Goal: Task Accomplishment & Management: Manage account settings

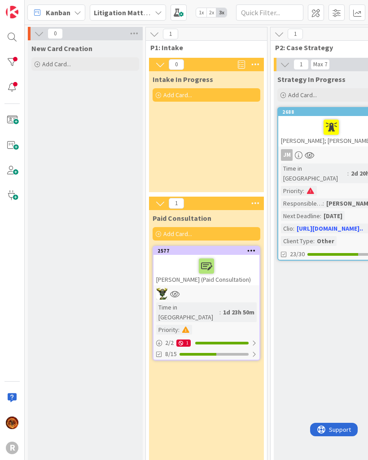
click at [14, 60] on div at bounding box center [12, 62] width 18 height 18
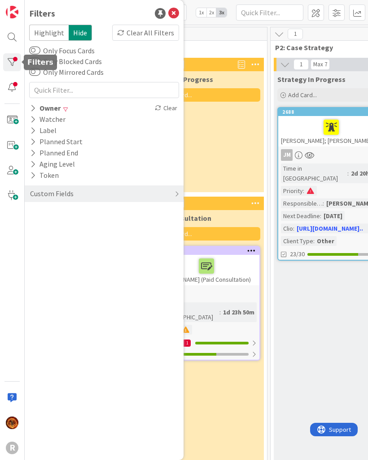
click at [39, 107] on div "Owner" at bounding box center [45, 108] width 32 height 11
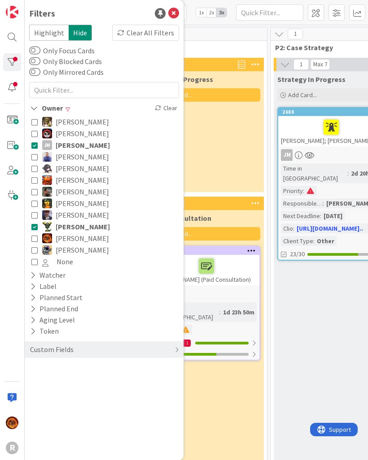
click at [35, 144] on icon at bounding box center [34, 145] width 6 height 6
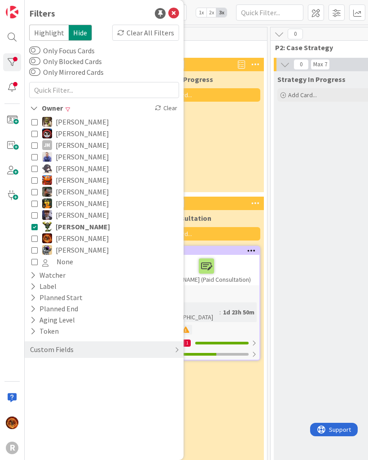
click at [33, 229] on icon at bounding box center [34, 227] width 6 height 6
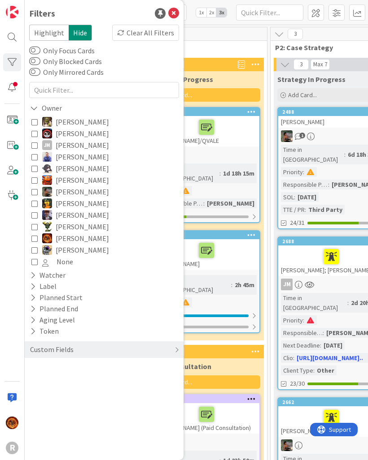
click at [239, 345] on div "1" at bounding box center [206, 351] width 115 height 13
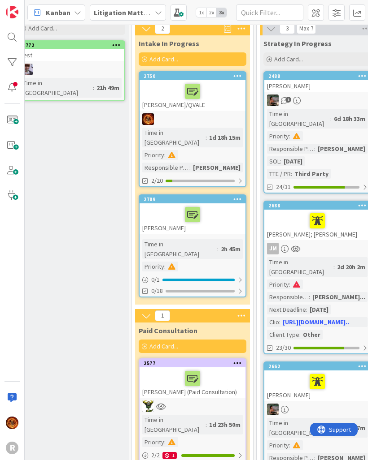
scroll to position [39, 14]
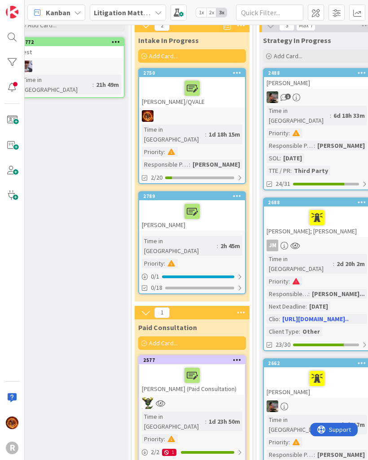
click at [214, 13] on span "2x" at bounding box center [211, 12] width 10 height 9
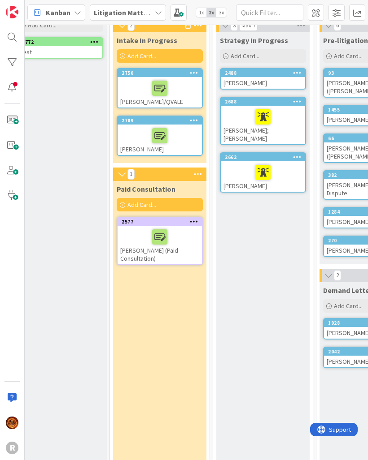
click at [198, 8] on span "1x" at bounding box center [201, 12] width 10 height 9
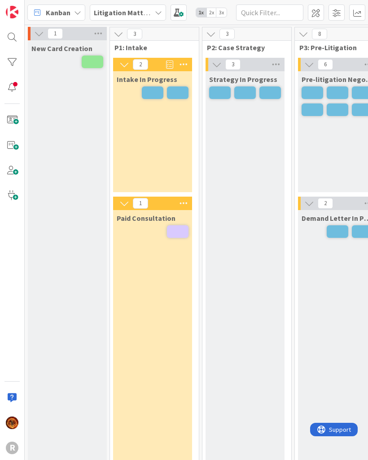
scroll to position [0, 0]
click at [211, 9] on span "2x" at bounding box center [211, 12] width 10 height 9
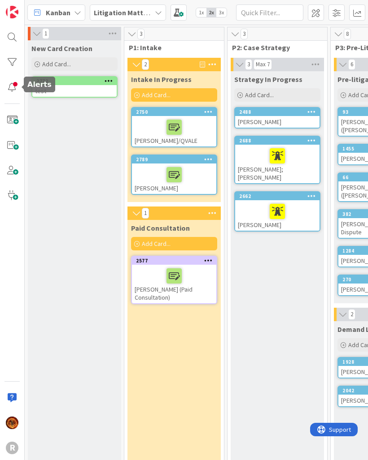
click at [9, 86] on div at bounding box center [12, 87] width 18 height 18
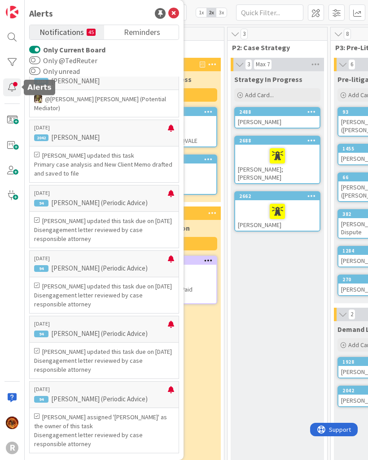
scroll to position [3820, 0]
click at [38, 50] on button "Only Current Board" at bounding box center [34, 49] width 11 height 9
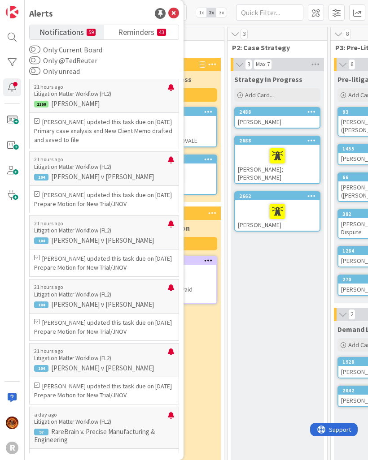
scroll to position [0, 0]
click at [35, 74] on button "Only unread" at bounding box center [34, 71] width 11 height 9
click at [173, 91] on div at bounding box center [171, 91] width 6 height 14
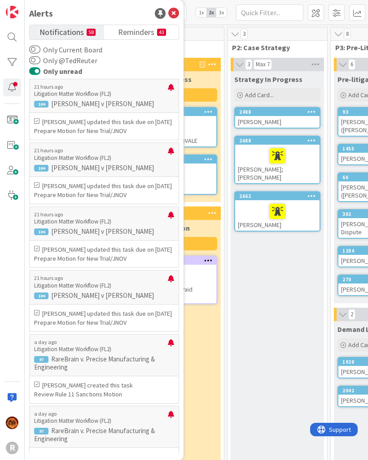
click at [173, 86] on div at bounding box center [171, 91] width 6 height 14
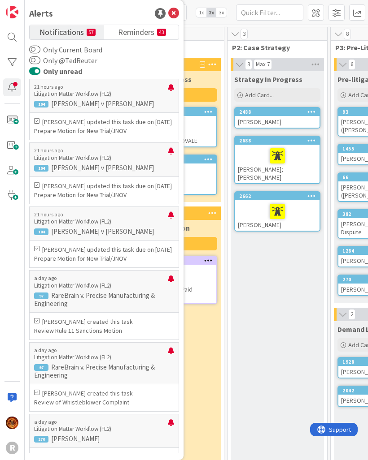
click at [175, 89] on div "21 hours ago Litigation Matter Workflow (FL2) 104 Alan J Lemke v Herbert Lemke" at bounding box center [104, 96] width 150 height 34
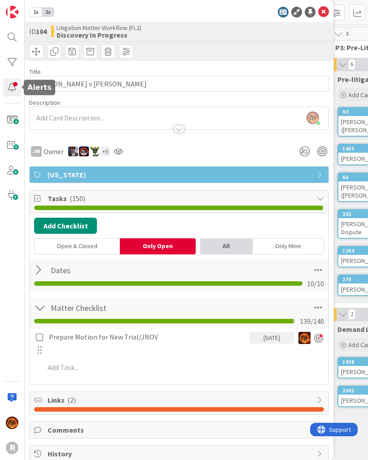
click at [10, 96] on div at bounding box center [12, 87] width 18 height 18
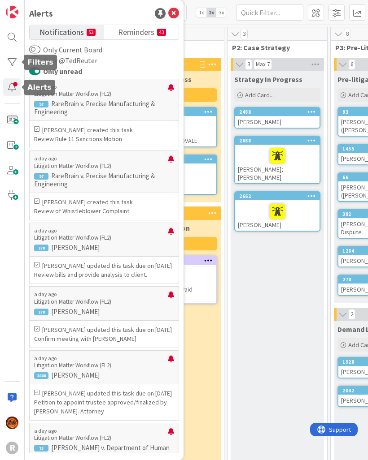
click at [11, 68] on div at bounding box center [12, 62] width 18 height 18
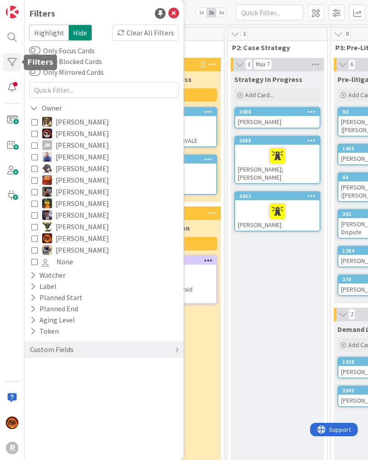
click at [11, 92] on div at bounding box center [12, 87] width 18 height 18
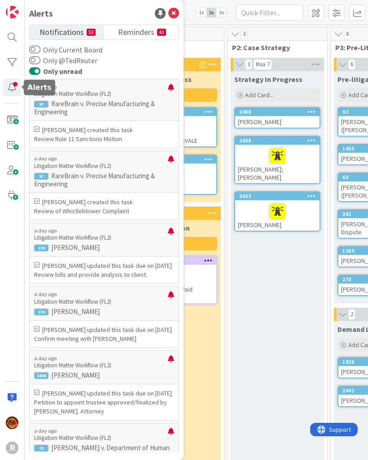
click at [177, 17] on icon at bounding box center [173, 13] width 11 height 11
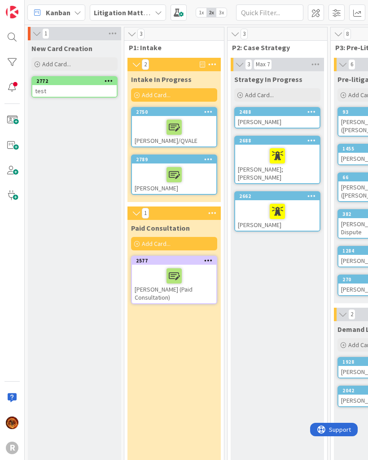
click at [14, 91] on div at bounding box center [12, 87] width 18 height 18
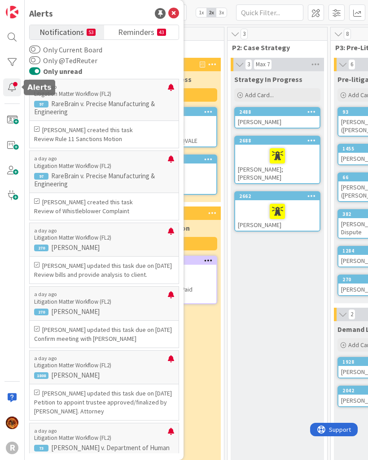
click at [171, 91] on div at bounding box center [171, 91] width 6 height 14
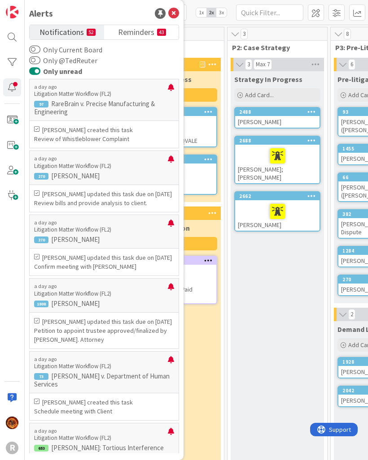
click at [171, 91] on div at bounding box center [171, 91] width 6 height 14
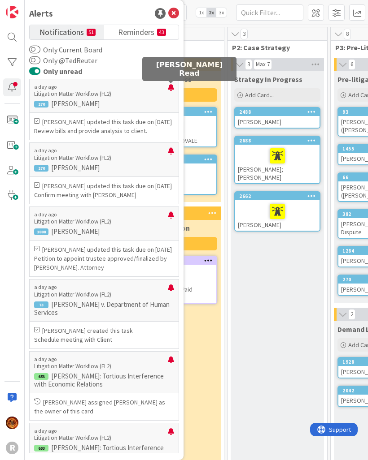
click at [171, 90] on div at bounding box center [171, 91] width 6 height 14
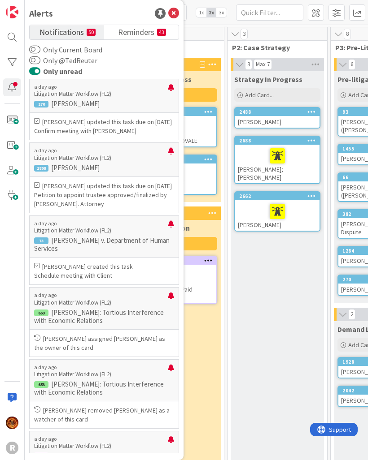
click at [170, 92] on div at bounding box center [171, 91] width 6 height 14
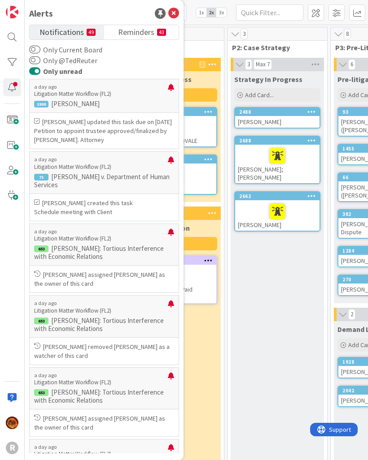
click at [169, 91] on div at bounding box center [171, 91] width 6 height 14
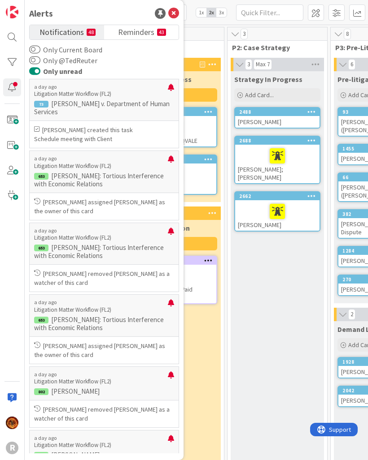
click at [168, 89] on div at bounding box center [171, 91] width 6 height 14
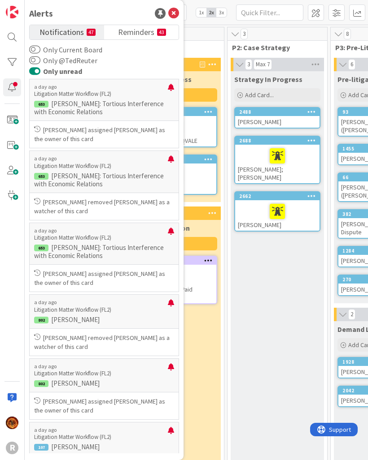
click at [163, 86] on p "a day ago" at bounding box center [101, 87] width 134 height 6
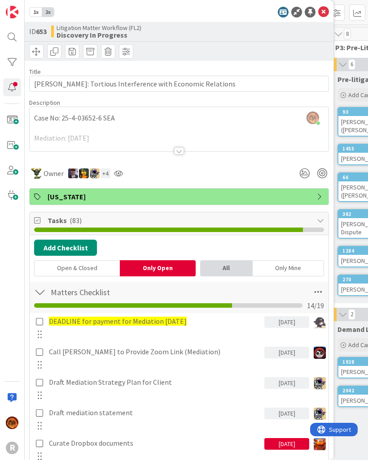
click at [12, 90] on div at bounding box center [12, 87] width 18 height 18
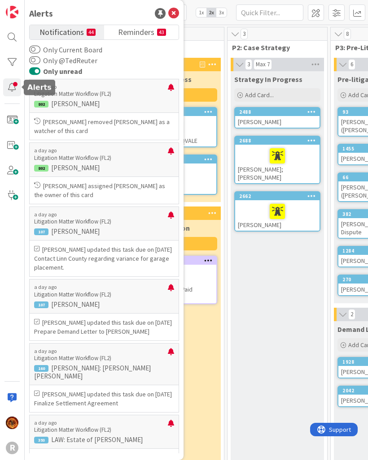
click at [172, 95] on div at bounding box center [171, 91] width 6 height 14
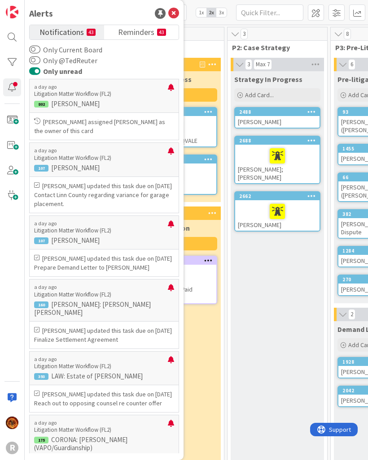
click at [170, 91] on div at bounding box center [171, 91] width 6 height 14
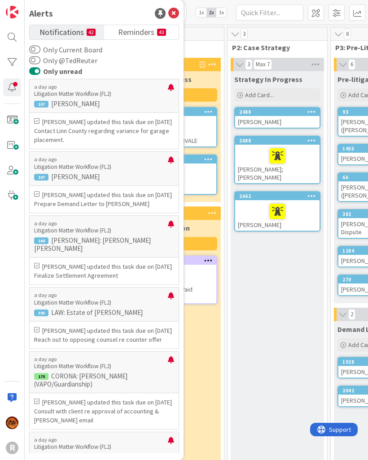
click at [170, 90] on div at bounding box center [171, 91] width 6 height 14
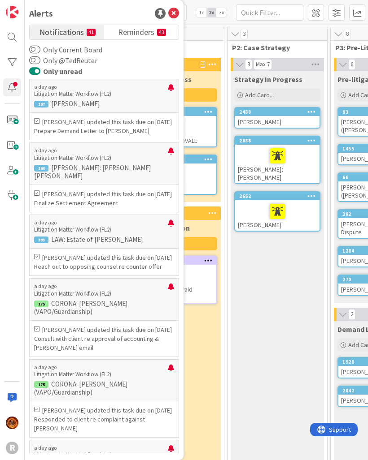
click at [170, 91] on div at bounding box center [171, 91] width 6 height 14
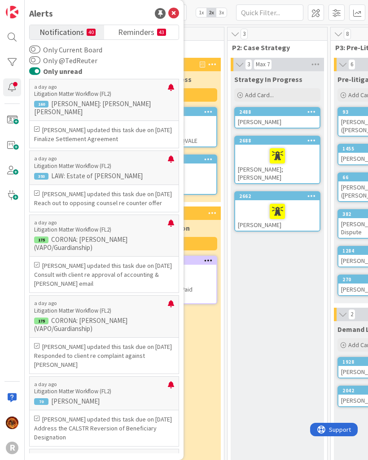
click at [170, 91] on div at bounding box center [171, 91] width 6 height 14
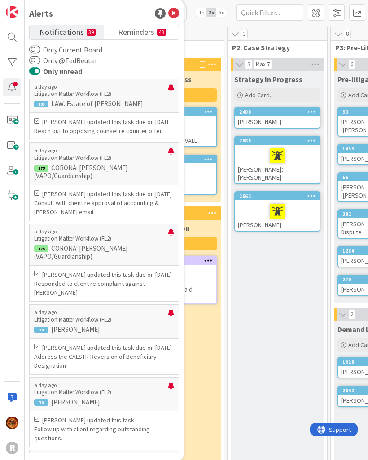
click at [169, 90] on div at bounding box center [171, 91] width 6 height 14
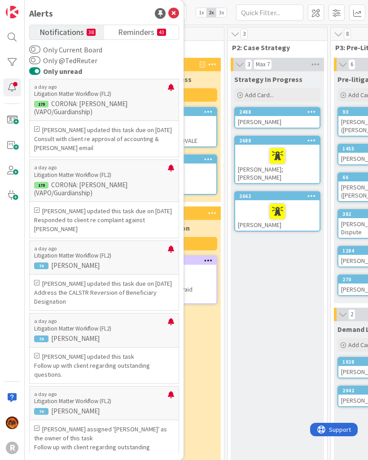
click at [171, 92] on div at bounding box center [171, 91] width 6 height 14
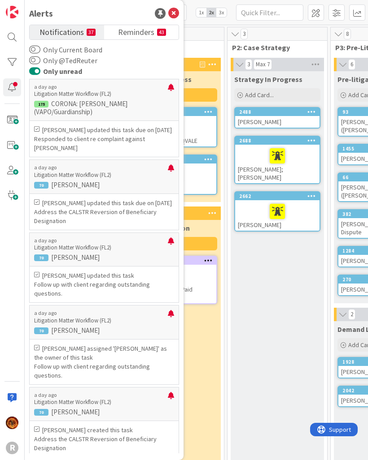
click at [170, 90] on div at bounding box center [171, 91] width 6 height 14
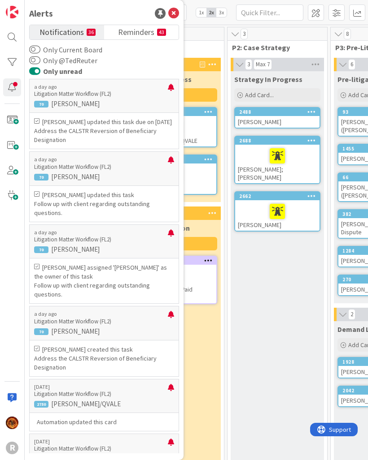
click at [169, 90] on div at bounding box center [171, 91] width 6 height 14
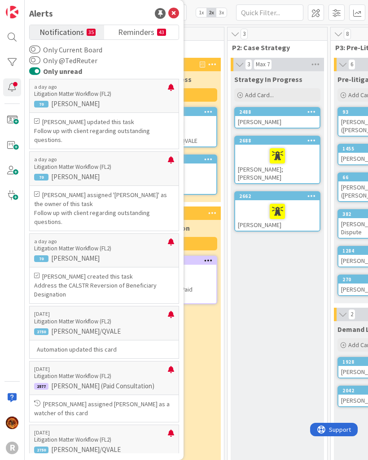
click at [170, 91] on div at bounding box center [171, 91] width 6 height 14
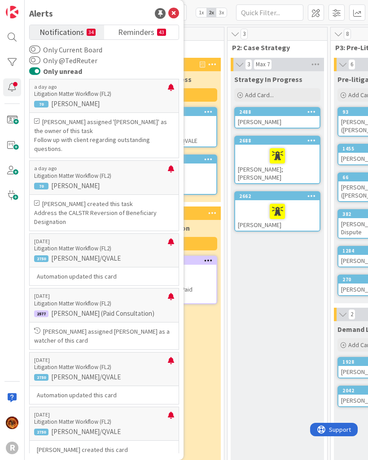
click at [170, 88] on div at bounding box center [171, 91] width 6 height 14
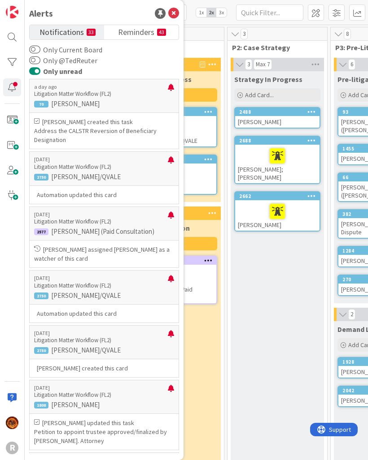
click at [171, 86] on div at bounding box center [171, 91] width 6 height 14
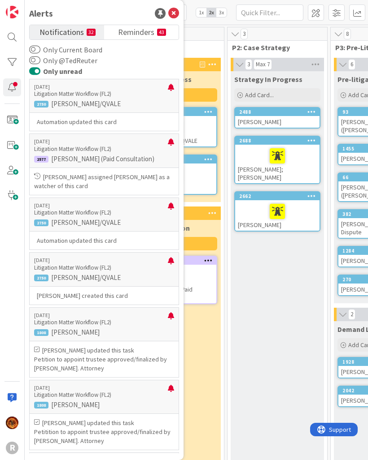
click at [171, 87] on div at bounding box center [171, 91] width 6 height 14
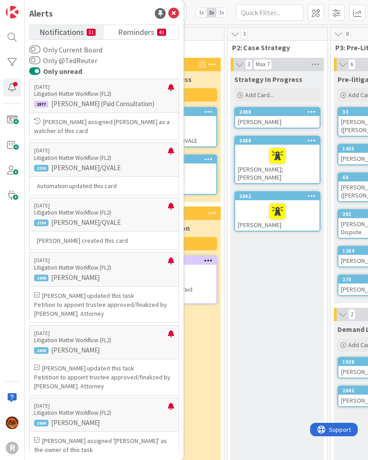
click at [171, 88] on div at bounding box center [171, 91] width 6 height 14
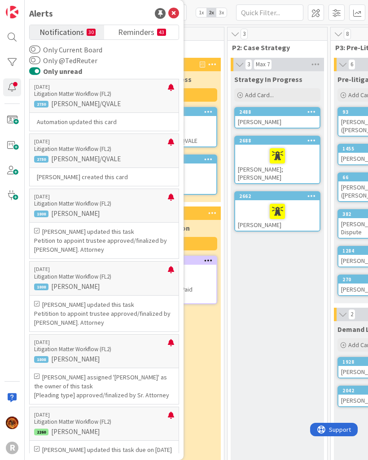
click at [172, 89] on div at bounding box center [171, 91] width 6 height 14
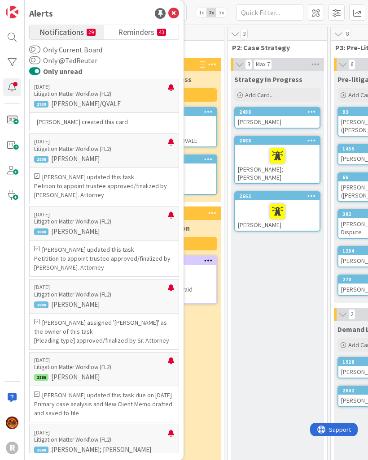
click at [173, 89] on div at bounding box center [171, 91] width 6 height 14
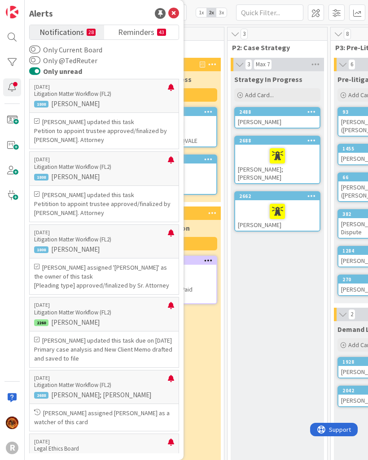
click at [173, 88] on div at bounding box center [171, 91] width 6 height 14
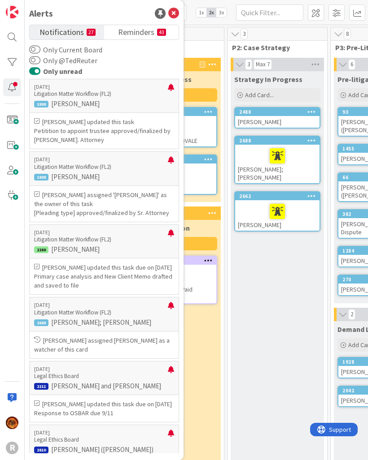
click at [173, 88] on div at bounding box center [171, 91] width 6 height 14
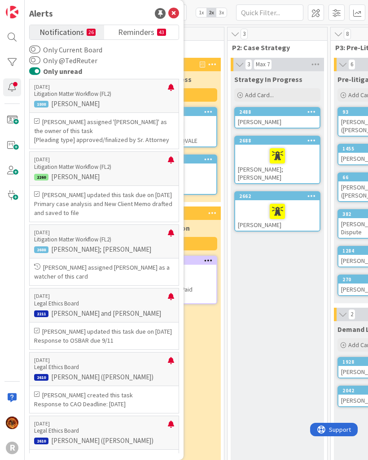
click at [173, 88] on div at bounding box center [171, 91] width 6 height 14
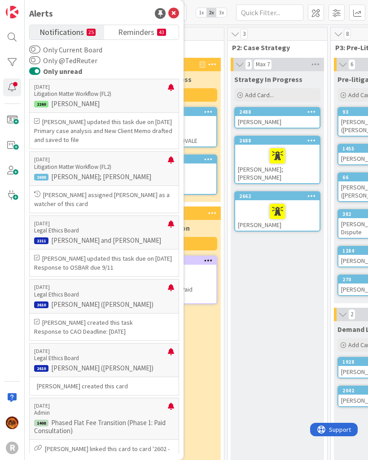
click at [173, 88] on div at bounding box center [171, 91] width 6 height 14
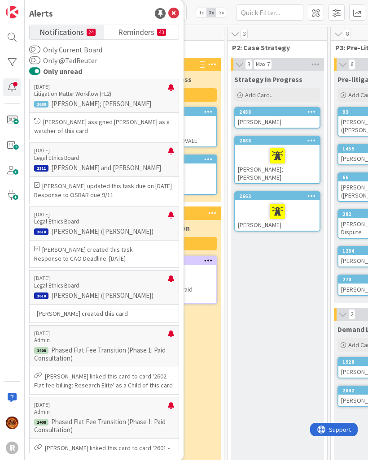
click at [173, 88] on div at bounding box center [171, 91] width 6 height 14
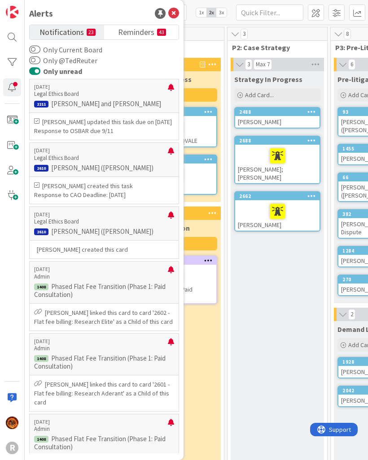
click at [173, 87] on div at bounding box center [171, 91] width 6 height 14
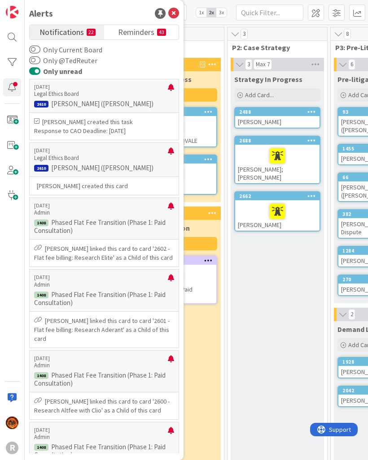
click at [173, 89] on div at bounding box center [171, 91] width 6 height 14
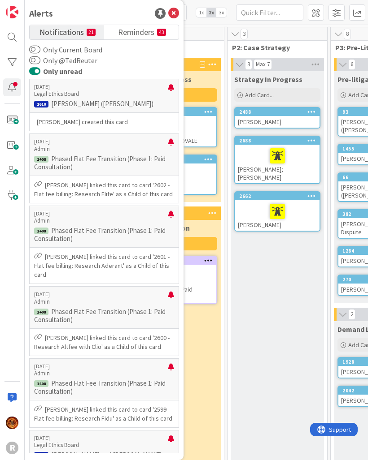
click at [173, 89] on div at bounding box center [171, 91] width 6 height 14
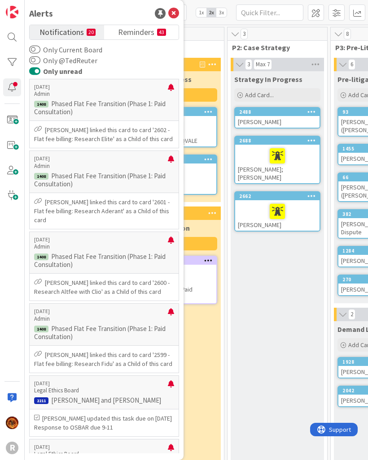
click at [173, 89] on div at bounding box center [171, 91] width 6 height 14
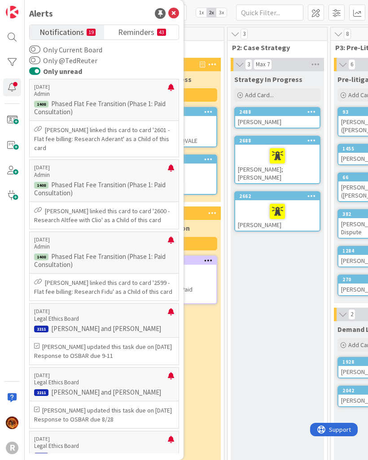
click at [172, 90] on div at bounding box center [171, 91] width 6 height 14
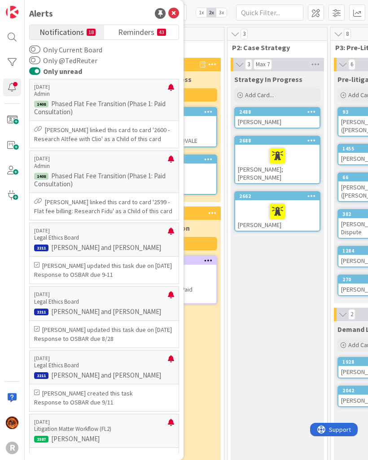
click at [172, 90] on div at bounding box center [171, 91] width 6 height 14
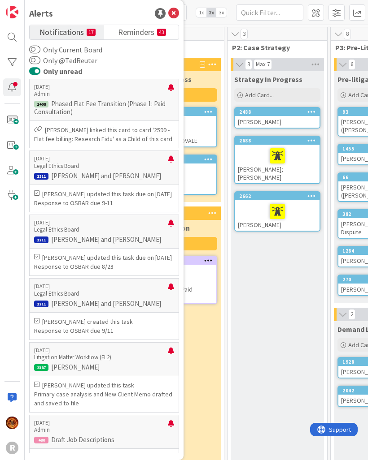
click at [173, 88] on div at bounding box center [171, 91] width 6 height 14
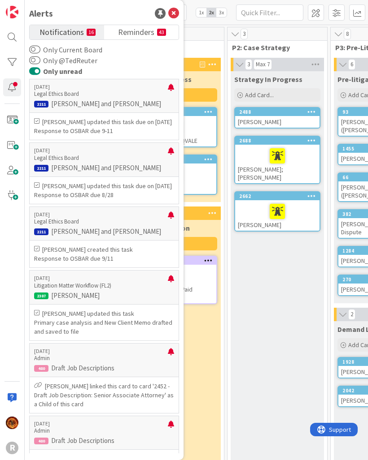
click at [174, 89] on div "08/27/2025 Legal Ethics Board 2211 Janzen, Caroline and Paul" at bounding box center [104, 96] width 150 height 34
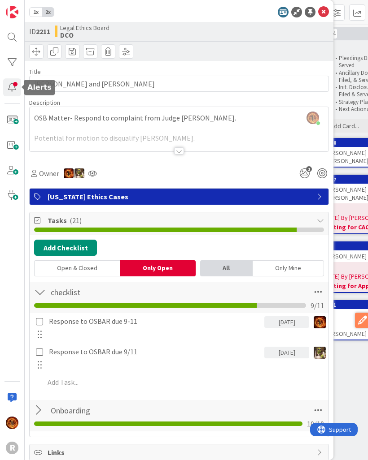
click at [10, 88] on div at bounding box center [12, 87] width 18 height 18
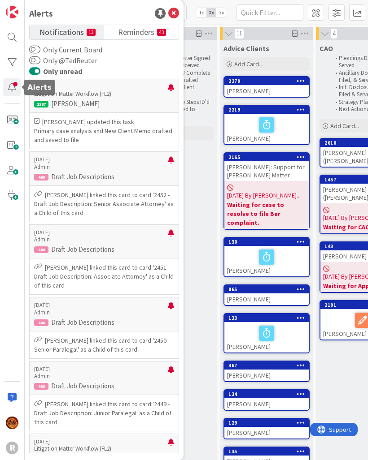
click at [170, 89] on div at bounding box center [171, 91] width 6 height 14
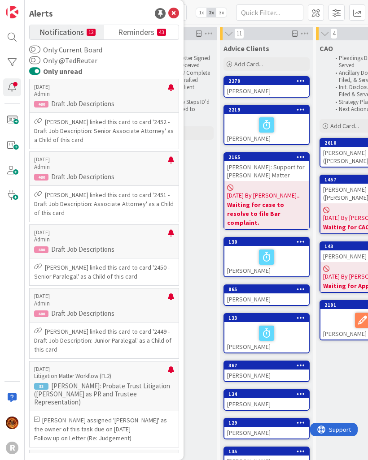
click at [172, 89] on div at bounding box center [171, 91] width 6 height 14
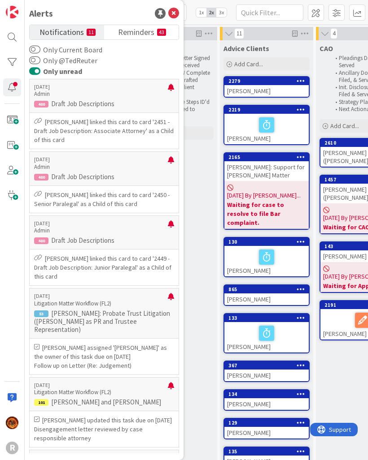
click at [171, 89] on div at bounding box center [171, 91] width 6 height 14
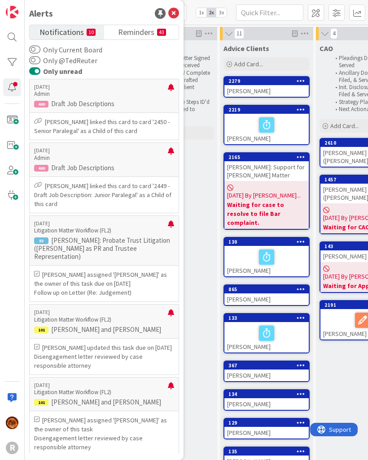
click at [170, 88] on div at bounding box center [171, 91] width 6 height 14
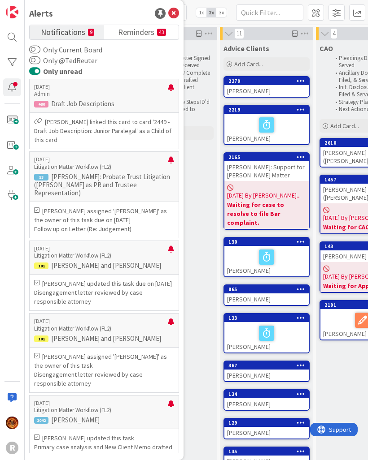
click at [170, 89] on div at bounding box center [171, 91] width 6 height 14
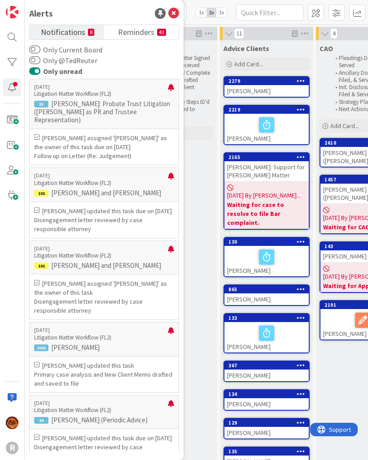
click at [170, 88] on div at bounding box center [171, 91] width 6 height 14
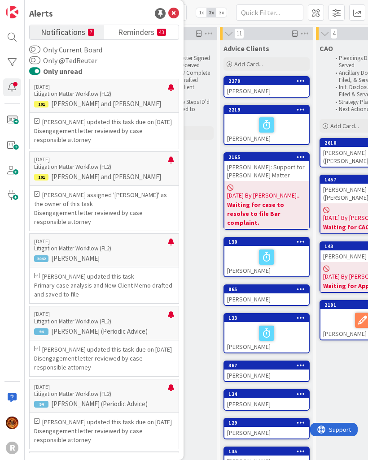
click at [170, 89] on div at bounding box center [171, 91] width 6 height 14
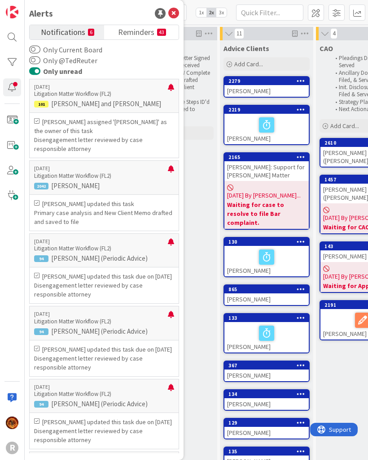
click at [170, 88] on div at bounding box center [171, 91] width 6 height 14
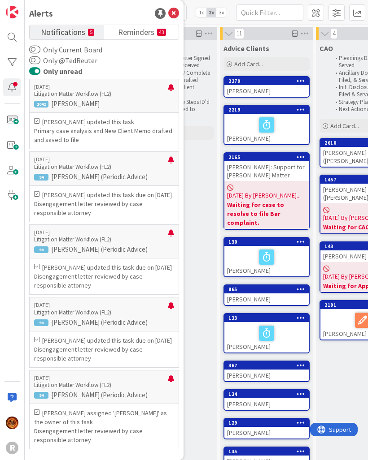
click at [170, 88] on div at bounding box center [171, 91] width 6 height 14
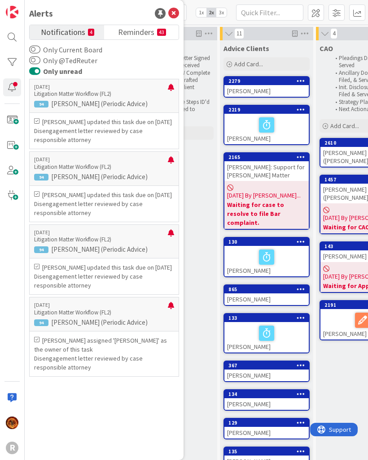
click at [170, 88] on div at bounding box center [171, 91] width 6 height 14
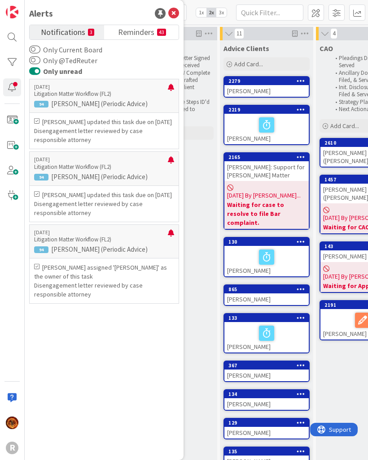
click at [170, 89] on div at bounding box center [171, 91] width 6 height 14
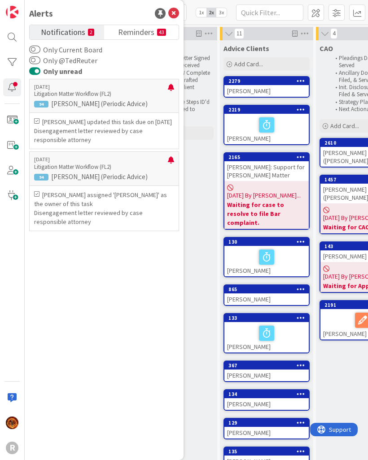
click at [169, 89] on div at bounding box center [171, 91] width 6 height 14
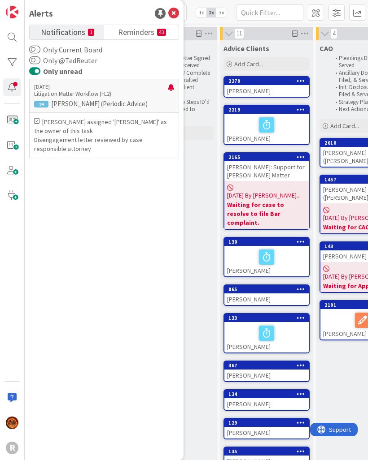
click at [169, 89] on div at bounding box center [171, 91] width 6 height 14
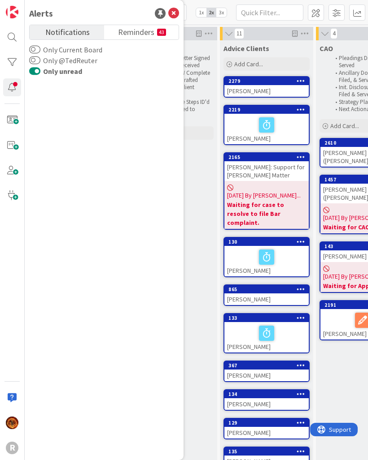
click at [132, 35] on span "Reminders" at bounding box center [136, 31] width 36 height 13
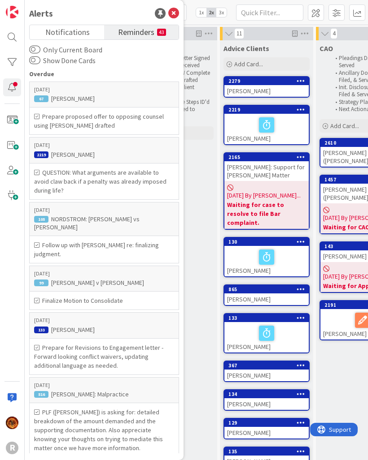
click at [37, 61] on button "Show Done Cards" at bounding box center [34, 60] width 11 height 9
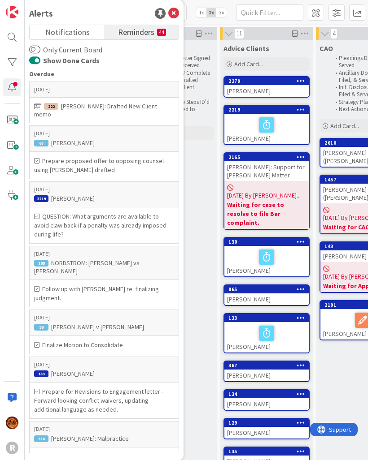
click at [37, 64] on button "Show Done Cards" at bounding box center [34, 60] width 11 height 9
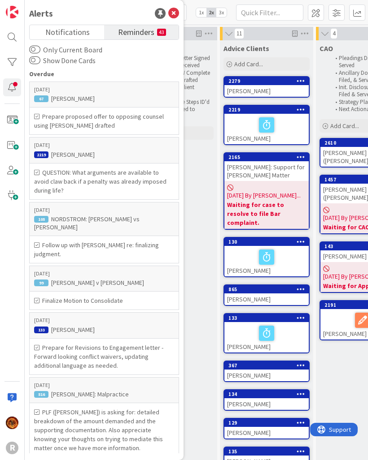
click at [30, 47] on button "Only Current Board" at bounding box center [34, 49] width 11 height 9
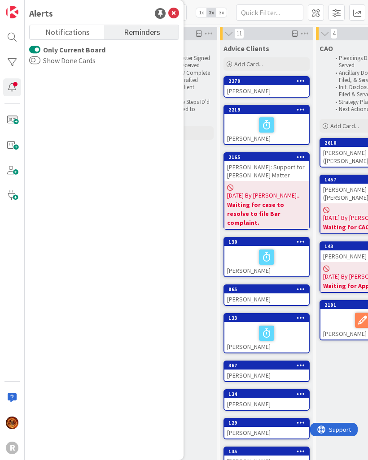
click at [35, 52] on button "Only Current Board" at bounding box center [34, 49] width 11 height 9
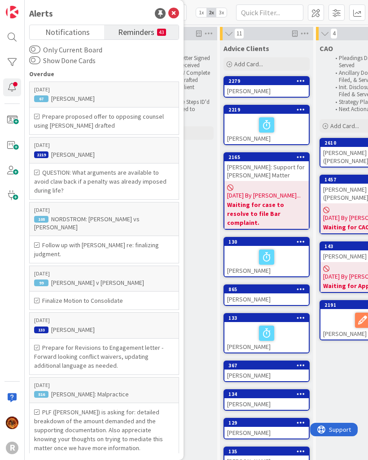
click at [132, 36] on span "Reminders" at bounding box center [136, 31] width 36 height 13
click at [120, 100] on div "ASBRIDGE, Chris" at bounding box center [104, 99] width 140 height 8
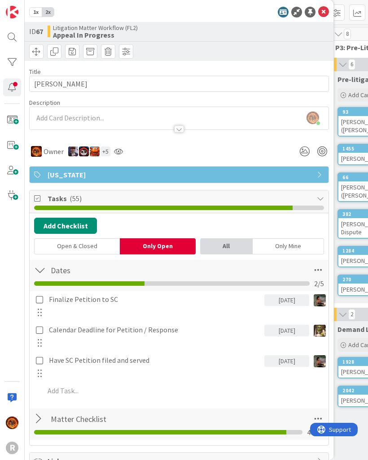
click at [327, 14] on icon at bounding box center [323, 12] width 11 height 11
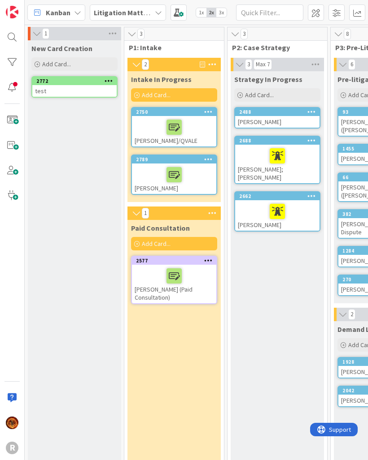
click at [45, 17] on div "Kanban" at bounding box center [56, 12] width 58 height 16
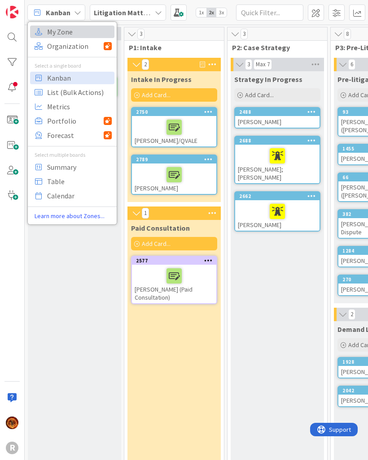
click at [46, 34] on link "My Zone" at bounding box center [72, 32] width 84 height 13
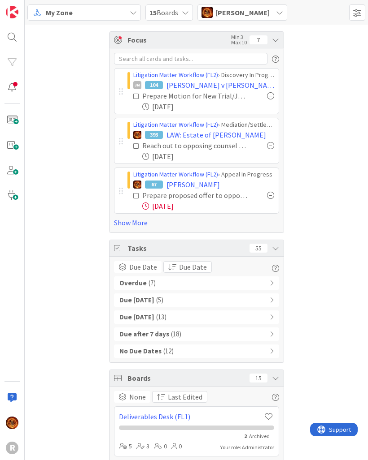
click at [118, 227] on link "Show More" at bounding box center [196, 222] width 165 height 11
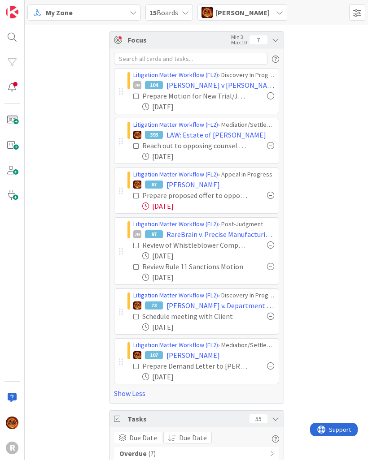
click at [213, 236] on span "RareBrain v. Precise Manufacturing & Engineering" at bounding box center [220, 234] width 108 height 11
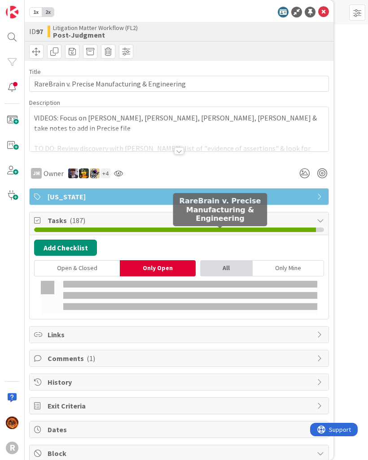
type textarea "x"
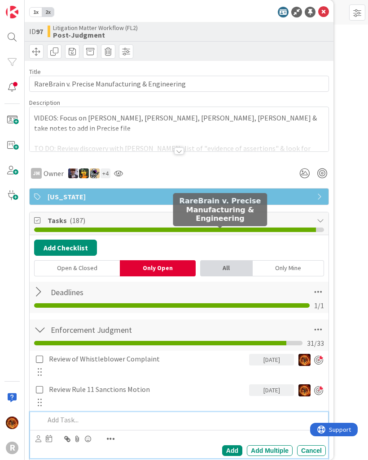
click at [73, 418] on p at bounding box center [182, 420] width 277 height 10
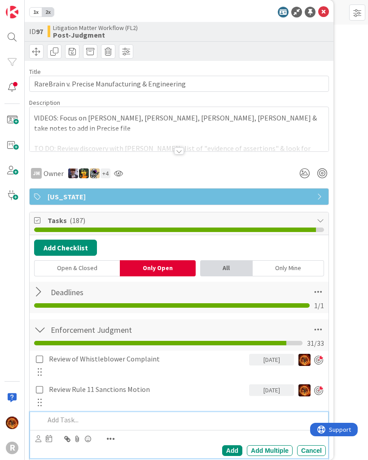
click at [325, 12] on icon at bounding box center [323, 12] width 11 height 11
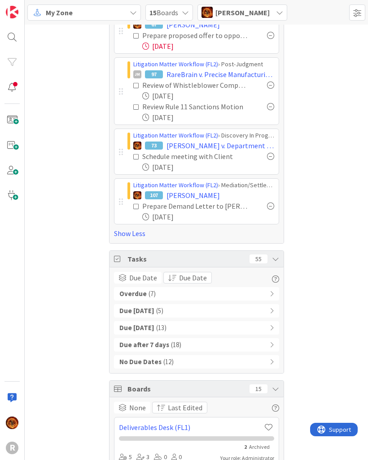
scroll to position [163, 0]
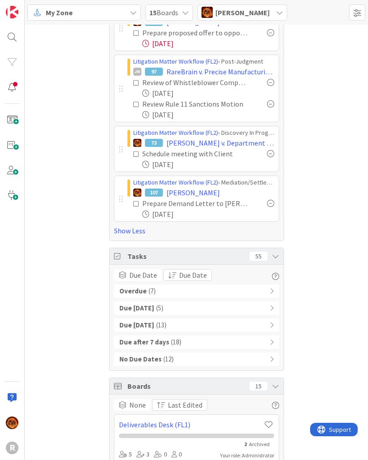
click at [267, 296] on div "Overdue ( 7 )" at bounding box center [196, 291] width 165 height 13
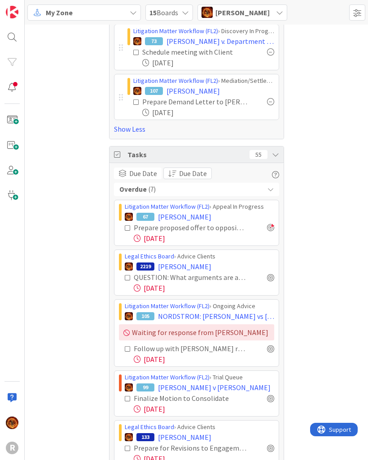
scroll to position [274, 0]
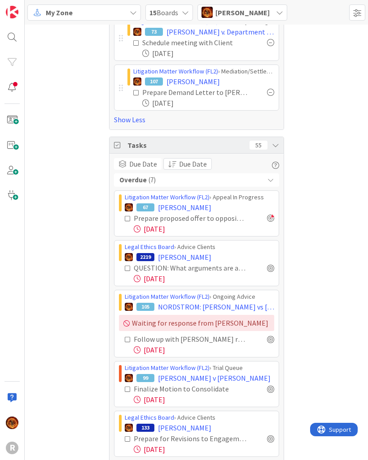
click at [271, 271] on div at bounding box center [270, 267] width 7 height 7
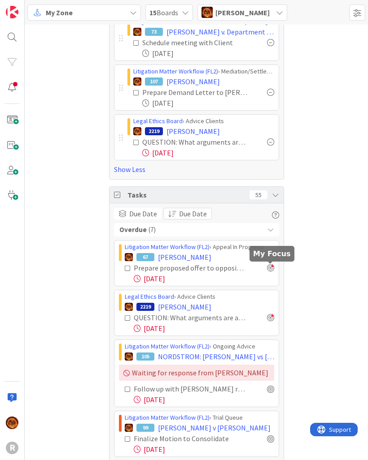
click at [273, 319] on div at bounding box center [270, 317] width 7 height 7
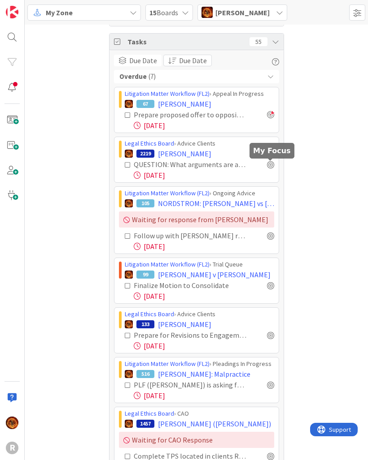
scroll to position [378, 0]
click at [272, 288] on div at bounding box center [270, 285] width 7 height 7
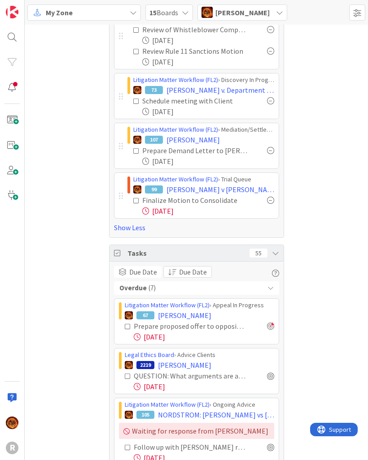
scroll to position [204, 0]
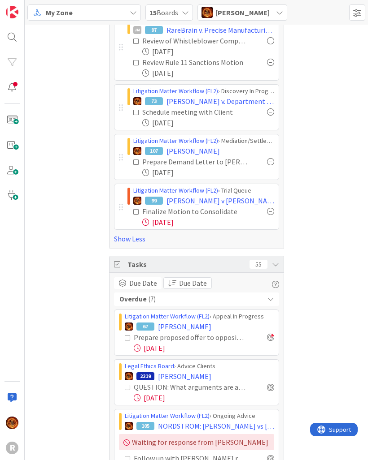
click at [277, 263] on icon at bounding box center [275, 264] width 7 height 7
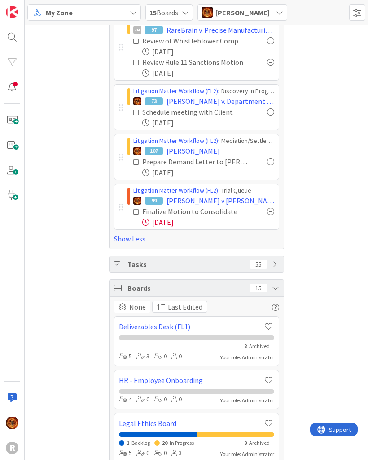
click at [272, 290] on icon at bounding box center [275, 288] width 7 height 7
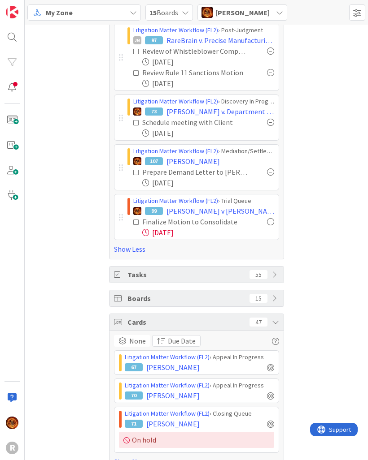
click at [276, 322] on icon at bounding box center [275, 322] width 7 height 7
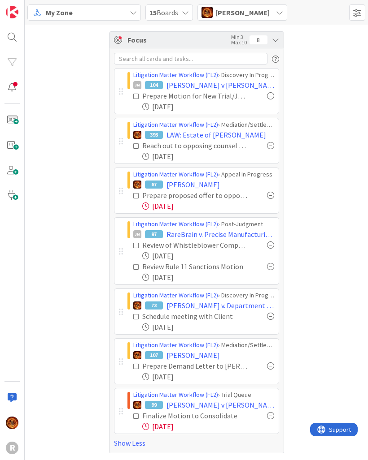
scroll to position [0, 0]
click at [279, 42] on div "Focus Min 3 Max 10 8" at bounding box center [196, 40] width 174 height 17
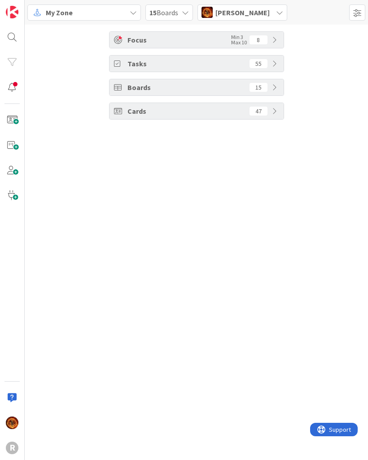
click at [274, 43] on icon at bounding box center [275, 39] width 7 height 7
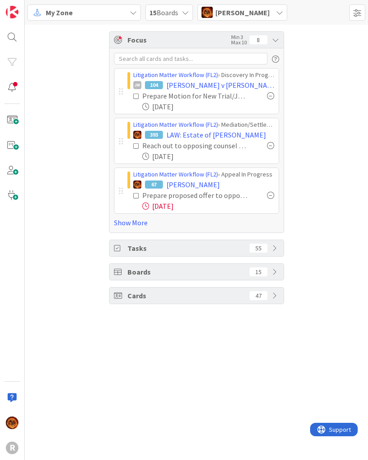
click at [137, 224] on link "Show More" at bounding box center [196, 222] width 165 height 11
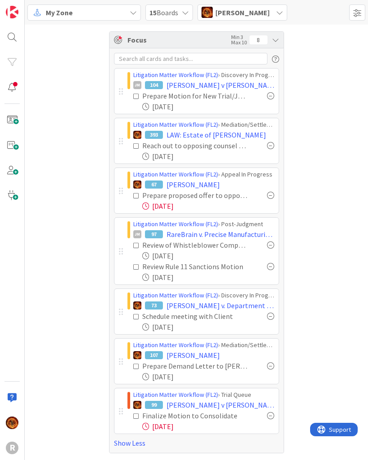
click at [277, 43] on icon at bounding box center [275, 39] width 7 height 7
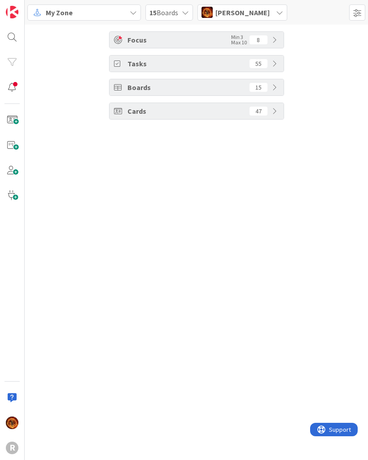
click at [282, 37] on div "Focus Min 3 Max 10 8" at bounding box center [196, 40] width 174 height 16
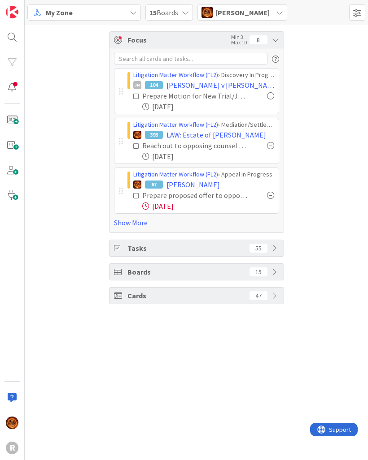
click at [134, 227] on link "Show More" at bounding box center [196, 222] width 165 height 11
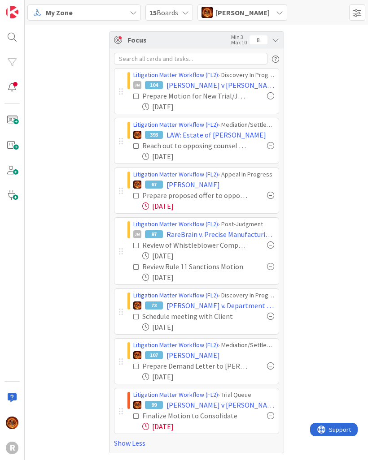
click at [277, 41] on icon at bounding box center [275, 39] width 7 height 7
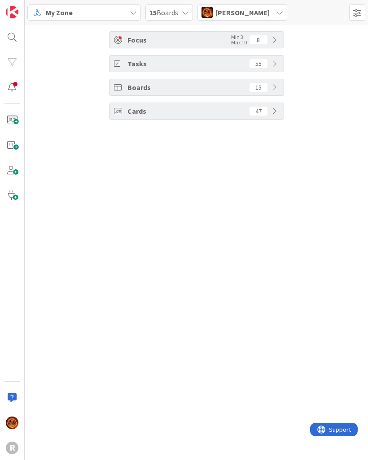
click at [277, 42] on icon at bounding box center [275, 39] width 7 height 7
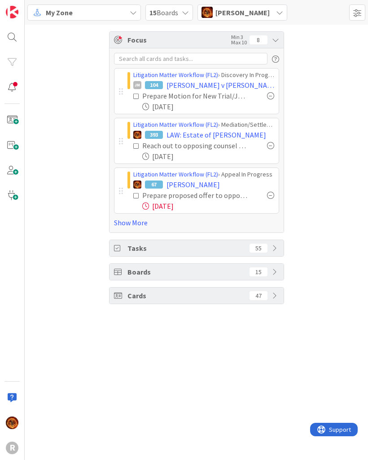
click at [131, 226] on link "Show More" at bounding box center [196, 222] width 165 height 11
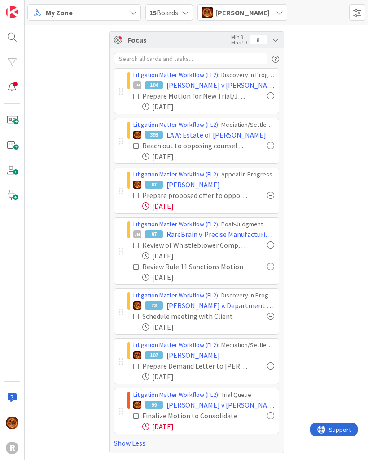
click at [273, 43] on icon at bounding box center [275, 39] width 7 height 7
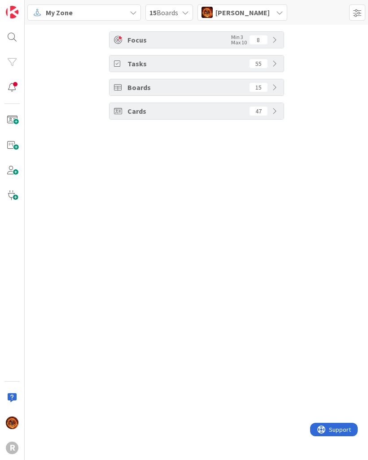
click at [276, 41] on icon at bounding box center [275, 39] width 7 height 7
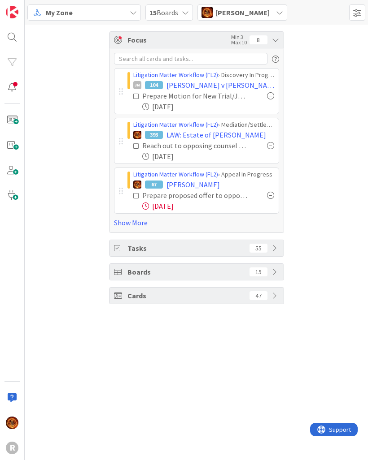
click at [138, 225] on link "Show More" at bounding box center [196, 222] width 165 height 11
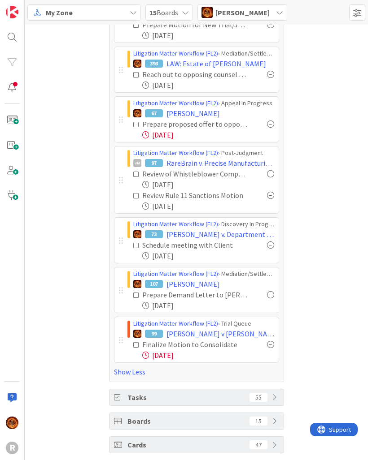
scroll to position [71, 0]
click at [277, 395] on icon at bounding box center [275, 397] width 7 height 7
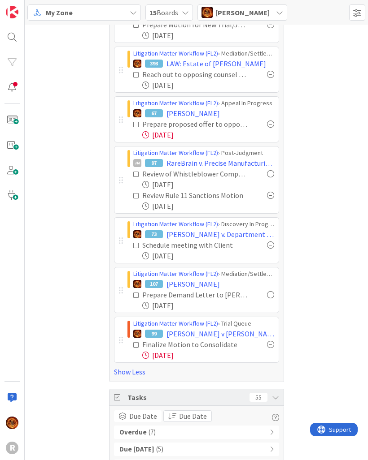
click at [235, 430] on div "Overdue ( 7 )" at bounding box center [196, 432] width 165 height 13
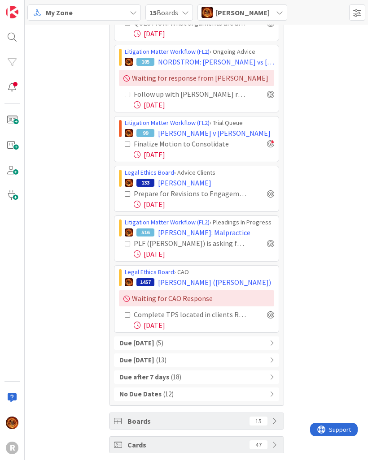
scroll to position [569, 0]
click at [204, 361] on div "Due within 7 days ( 13 )" at bounding box center [196, 360] width 165 height 13
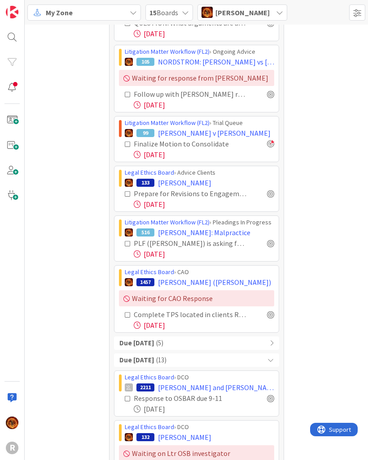
click at [273, 363] on div "Due within 7 days ( 13 )" at bounding box center [196, 360] width 165 height 13
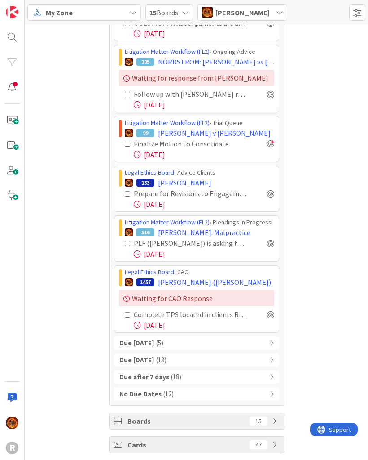
click at [274, 382] on div "Due after 7 days ( 18 )" at bounding box center [196, 377] width 165 height 13
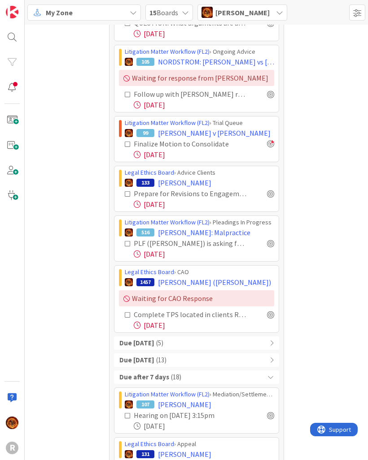
click at [277, 381] on div "Due after 7 days ( 18 )" at bounding box center [196, 377] width 165 height 13
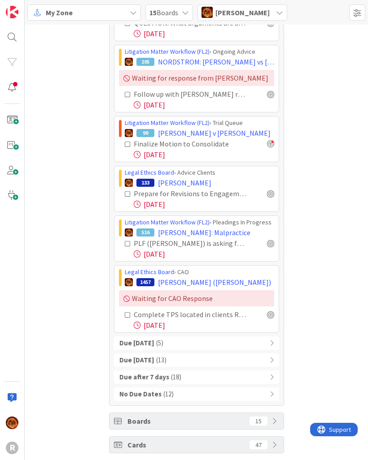
click at [277, 381] on div "Due after 7 days ( 18 )" at bounding box center [196, 377] width 165 height 13
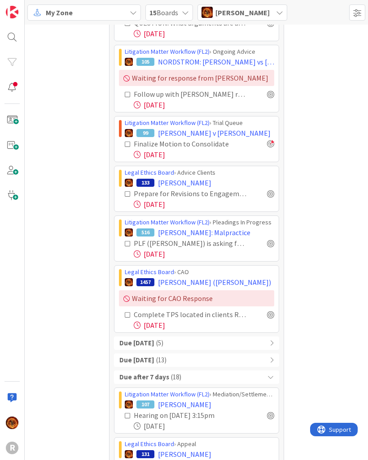
click at [275, 379] on div "Due after 7 days ( 18 )" at bounding box center [196, 377] width 165 height 13
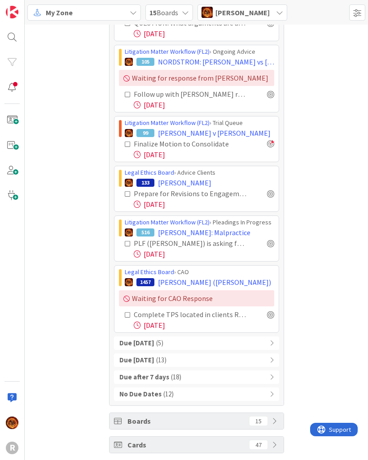
click at [279, 421] on div "Boards 15" at bounding box center [196, 421] width 174 height 16
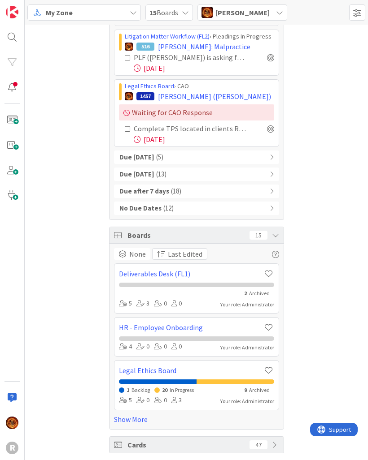
scroll to position [755, 0]
click at [282, 239] on div "Boards 15" at bounding box center [196, 235] width 174 height 17
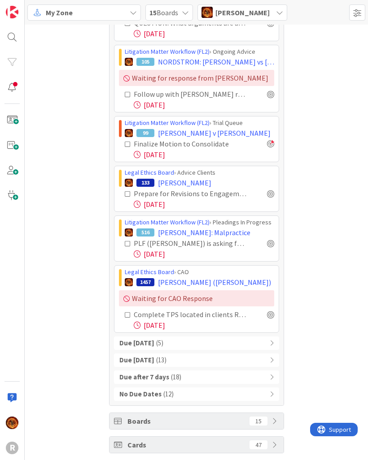
scroll to position [569, 0]
click at [277, 378] on div "Due after 7 days ( 18 )" at bounding box center [196, 377] width 165 height 13
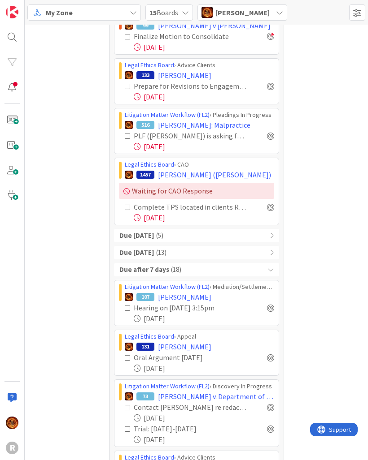
scroll to position [669, 0]
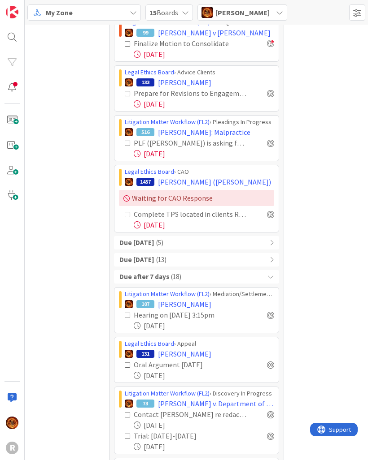
click at [268, 262] on div "Due within 7 days ( 13 )" at bounding box center [196, 259] width 165 height 13
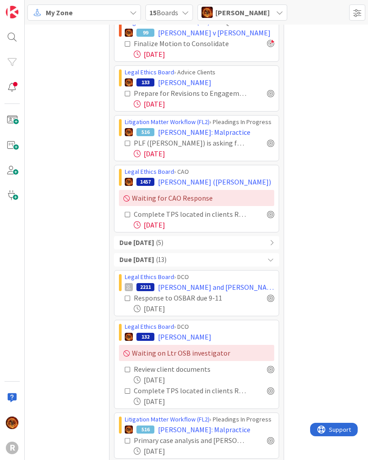
click at [278, 258] on div "Due within 7 days ( 13 )" at bounding box center [196, 259] width 165 height 13
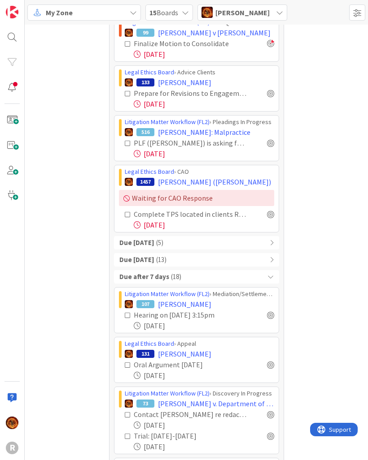
click at [271, 283] on div "Due after 7 days ( 18 )" at bounding box center [196, 276] width 165 height 13
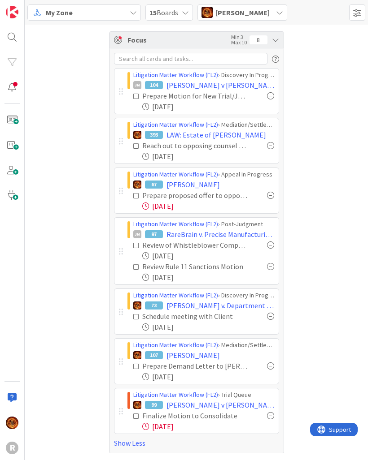
scroll to position [0, 0]
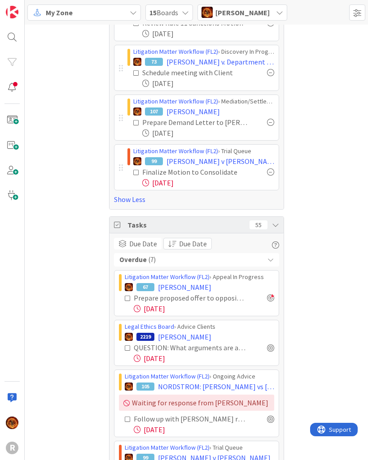
click at [278, 226] on icon at bounding box center [275, 224] width 7 height 7
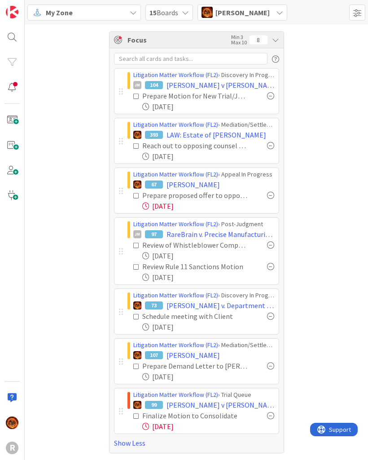
click at [274, 43] on icon at bounding box center [275, 39] width 7 height 7
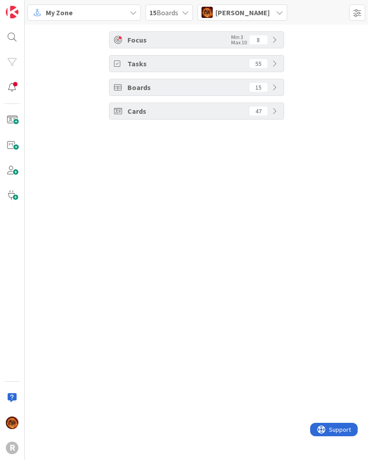
click at [95, 6] on div "My Zone" at bounding box center [83, 12] width 113 height 16
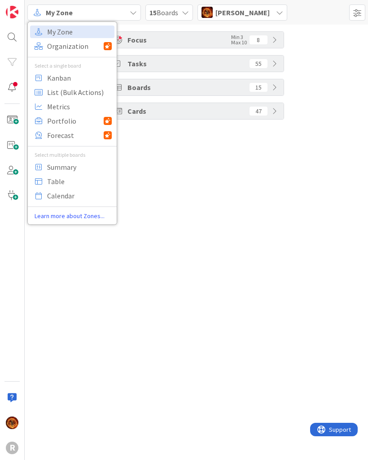
click at [109, 17] on div "My Zone" at bounding box center [83, 12] width 113 height 16
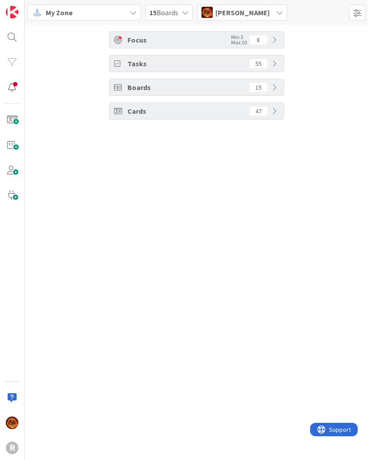
click at [103, 12] on div "My Zone" at bounding box center [83, 12] width 113 height 16
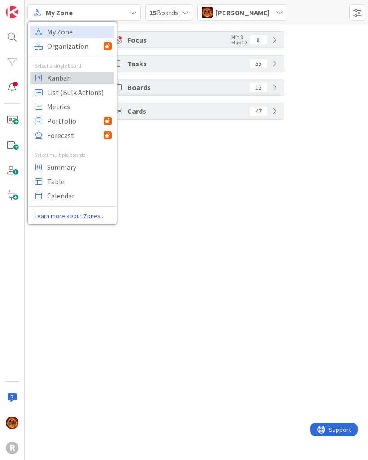
click at [66, 76] on span "Kanban" at bounding box center [79, 77] width 65 height 13
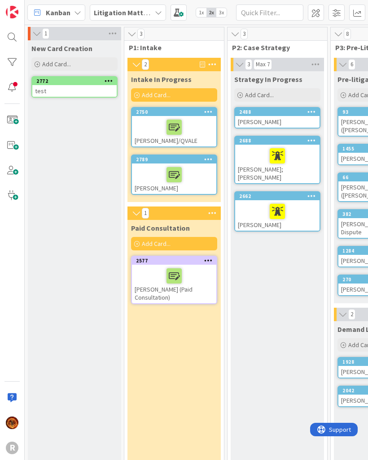
click at [15, 95] on div at bounding box center [12, 87] width 18 height 18
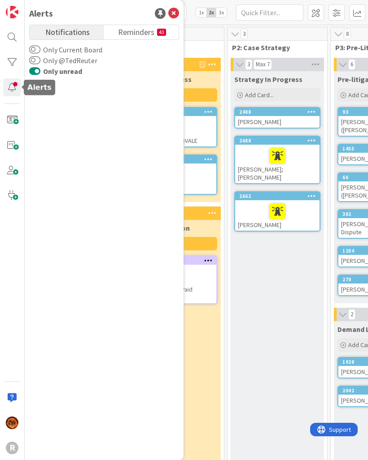
click at [147, 29] on span "Reminders" at bounding box center [136, 31] width 36 height 13
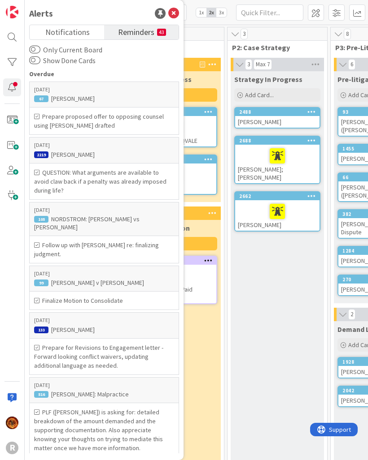
click at [178, 12] on icon at bounding box center [173, 13] width 11 height 11
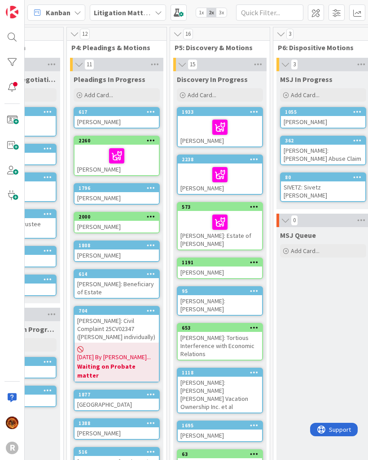
scroll to position [0, 368]
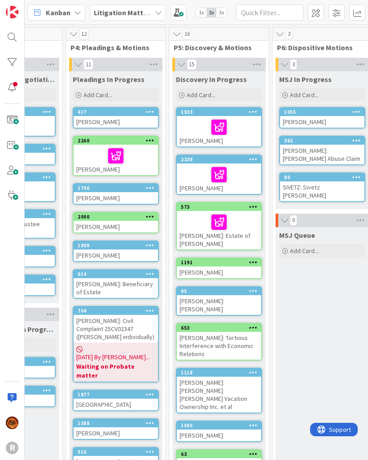
click at [55, 9] on span "Kanban" at bounding box center [58, 12] width 25 height 11
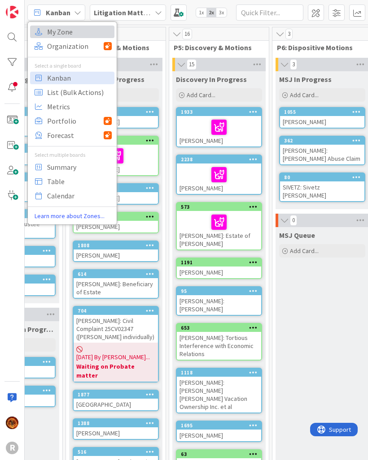
click at [67, 35] on span "My Zone" at bounding box center [79, 31] width 65 height 13
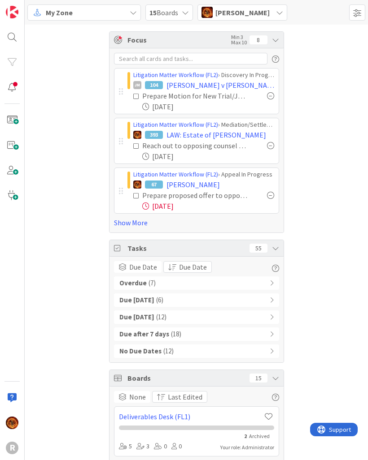
click at [276, 15] on icon at bounding box center [279, 12] width 7 height 7
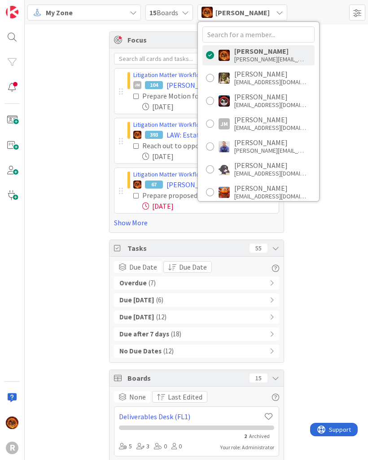
click at [289, 126] on div "[EMAIL_ADDRESS][DOMAIN_NAME]" at bounding box center [270, 128] width 72 height 8
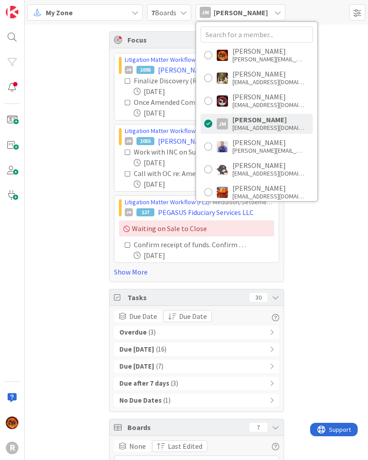
click at [313, 304] on div "Focus Min 3 Max 10 18 Litigation Matter Workflow (FL2) › Discovery In Progress …" at bounding box center [196, 410] width 343 height 770
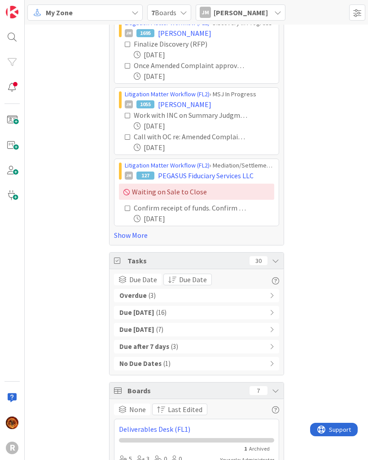
scroll to position [33, 0]
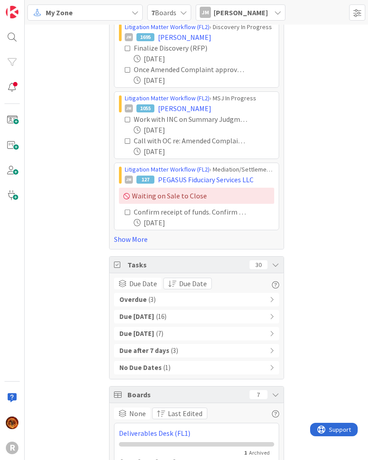
click at [272, 303] on icon at bounding box center [271, 300] width 4 height 6
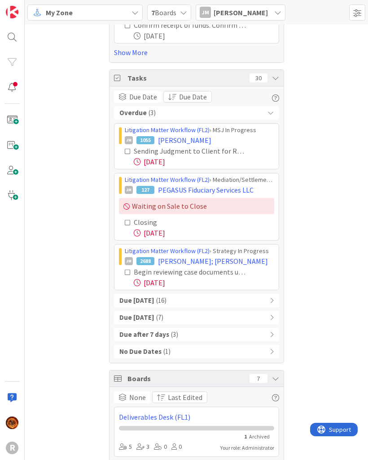
scroll to position [204, 0]
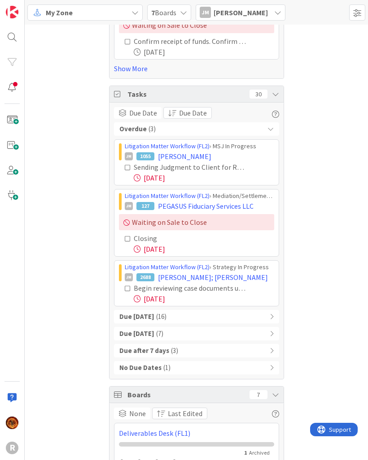
click at [272, 316] on icon at bounding box center [271, 317] width 4 height 6
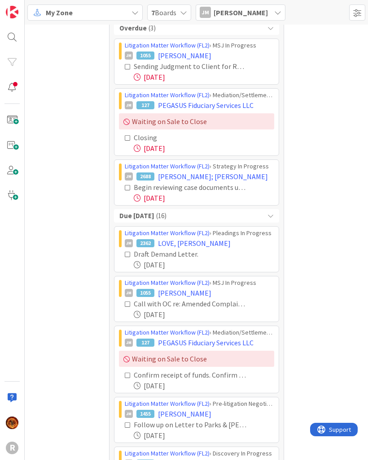
scroll to position [300, 0]
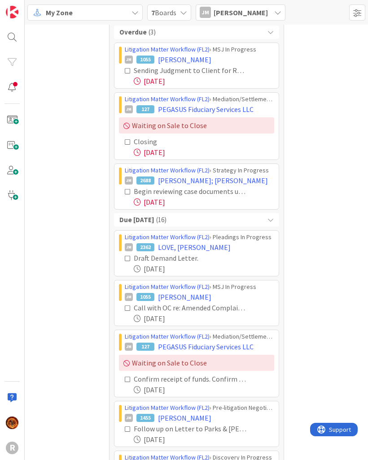
click at [270, 225] on div "Due [DATE] ( 16 )" at bounding box center [196, 219] width 165 height 13
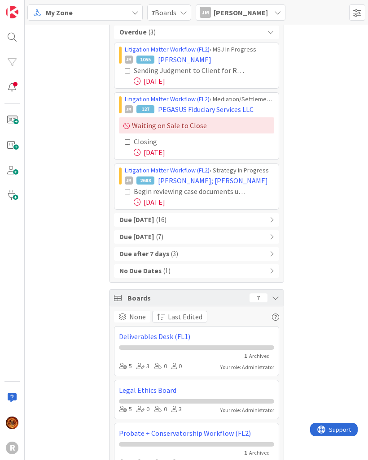
click at [275, 236] on div "Due within 7 days ( 7 )" at bounding box center [196, 236] width 165 height 13
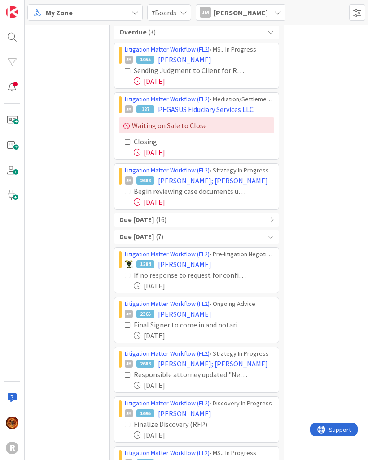
click at [269, 239] on icon at bounding box center [270, 237] width 6 height 6
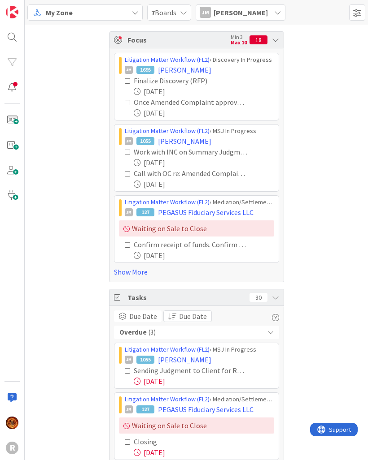
scroll to position [0, 0]
click at [277, 296] on icon at bounding box center [275, 297] width 7 height 7
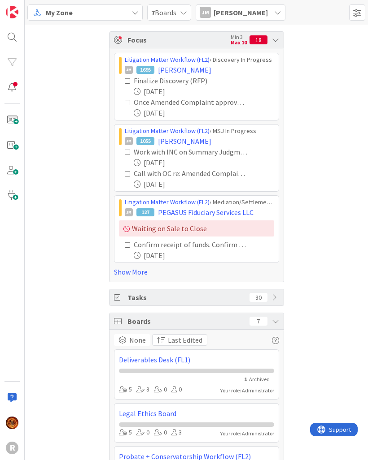
click at [278, 298] on icon at bounding box center [275, 297] width 7 height 7
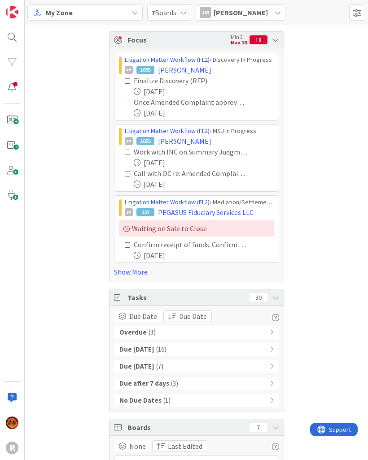
click at [274, 337] on div "Overdue ( 3 )" at bounding box center [196, 332] width 165 height 13
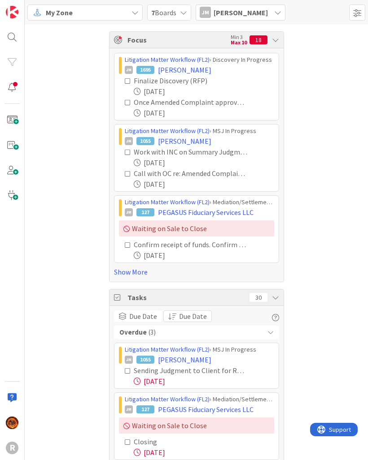
click at [275, 334] on div "Overdue ( 3 )" at bounding box center [196, 332] width 165 height 13
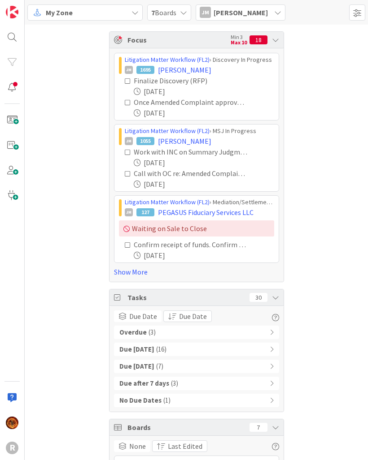
click at [256, 13] on span "[PERSON_NAME]" at bounding box center [240, 12] width 54 height 11
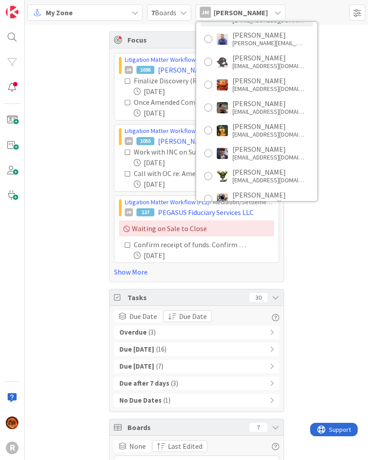
scroll to position [108, 4]
click at [212, 106] on div at bounding box center [208, 107] width 8 height 8
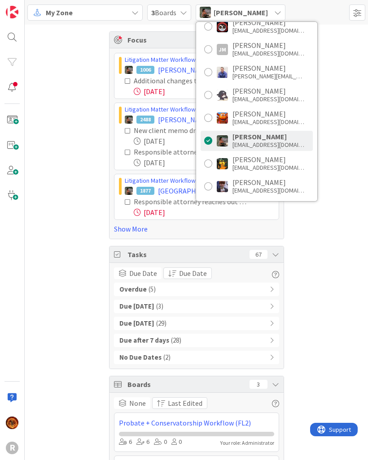
scroll to position [69, 4]
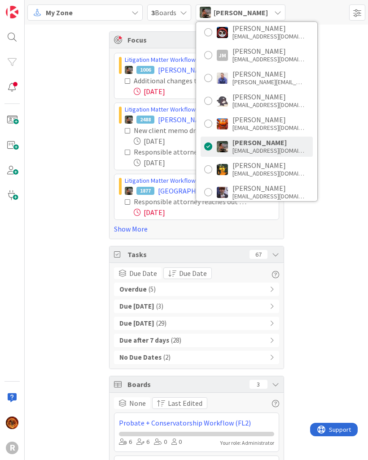
click at [246, 55] on div "[PERSON_NAME]" at bounding box center [268, 51] width 72 height 8
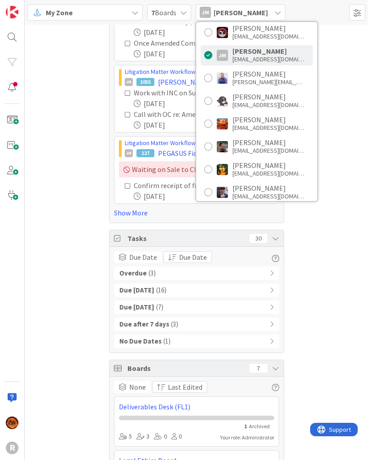
scroll to position [58, 0]
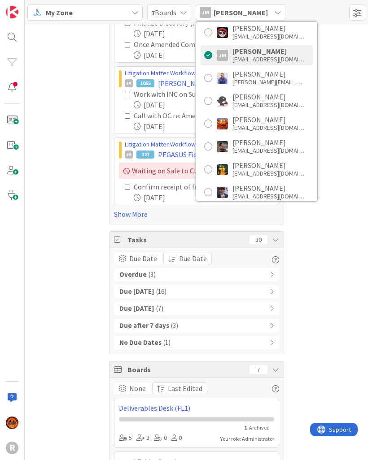
click at [273, 274] on icon at bounding box center [271, 275] width 4 height 6
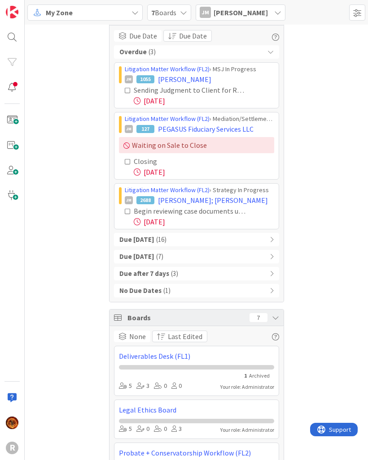
scroll to position [289, 0]
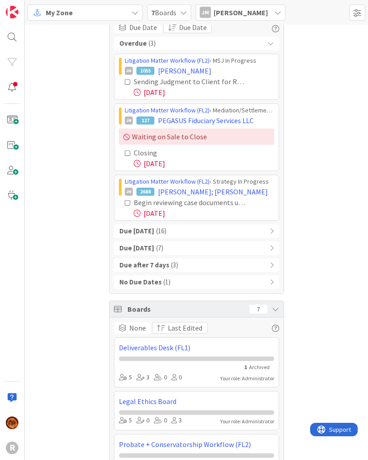
click at [272, 232] on icon at bounding box center [271, 231] width 4 height 6
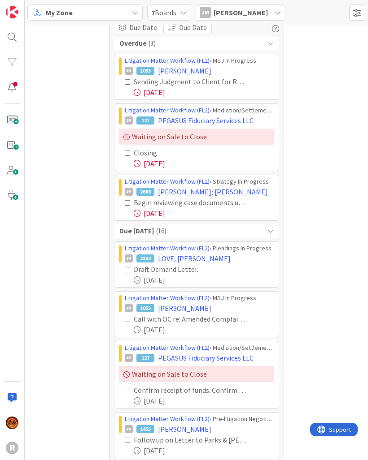
click at [273, 234] on div "Due [DATE] ( 16 )" at bounding box center [196, 231] width 165 height 13
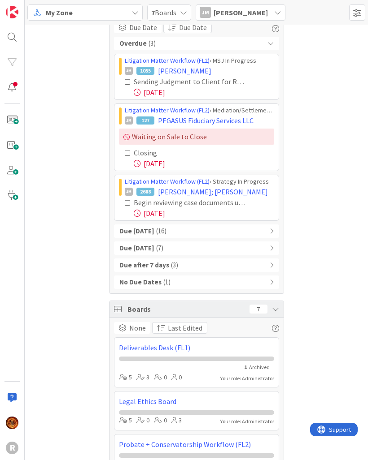
click at [271, 251] on icon at bounding box center [271, 248] width 4 height 6
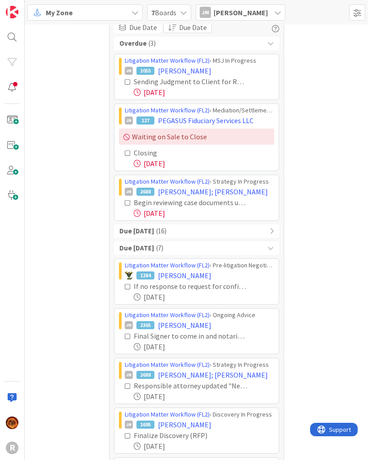
click at [272, 251] on icon at bounding box center [270, 248] width 6 height 6
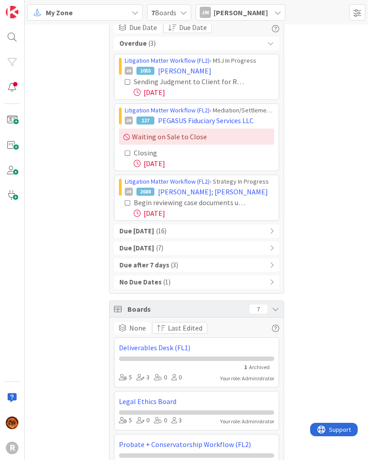
click at [275, 312] on icon at bounding box center [275, 309] width 7 height 7
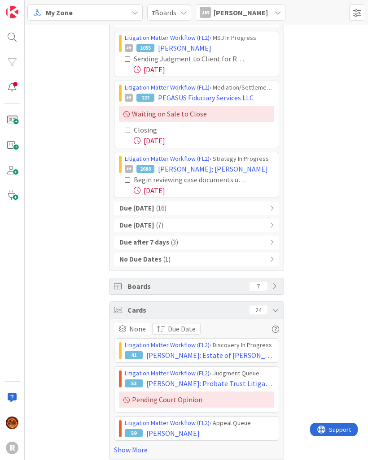
click at [277, 309] on icon at bounding box center [275, 310] width 7 height 7
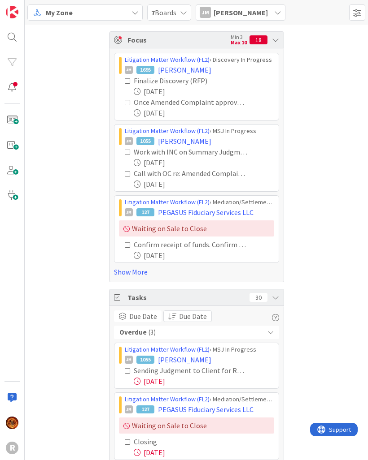
scroll to position [0, 0]
